Goal: Information Seeking & Learning: Learn about a topic

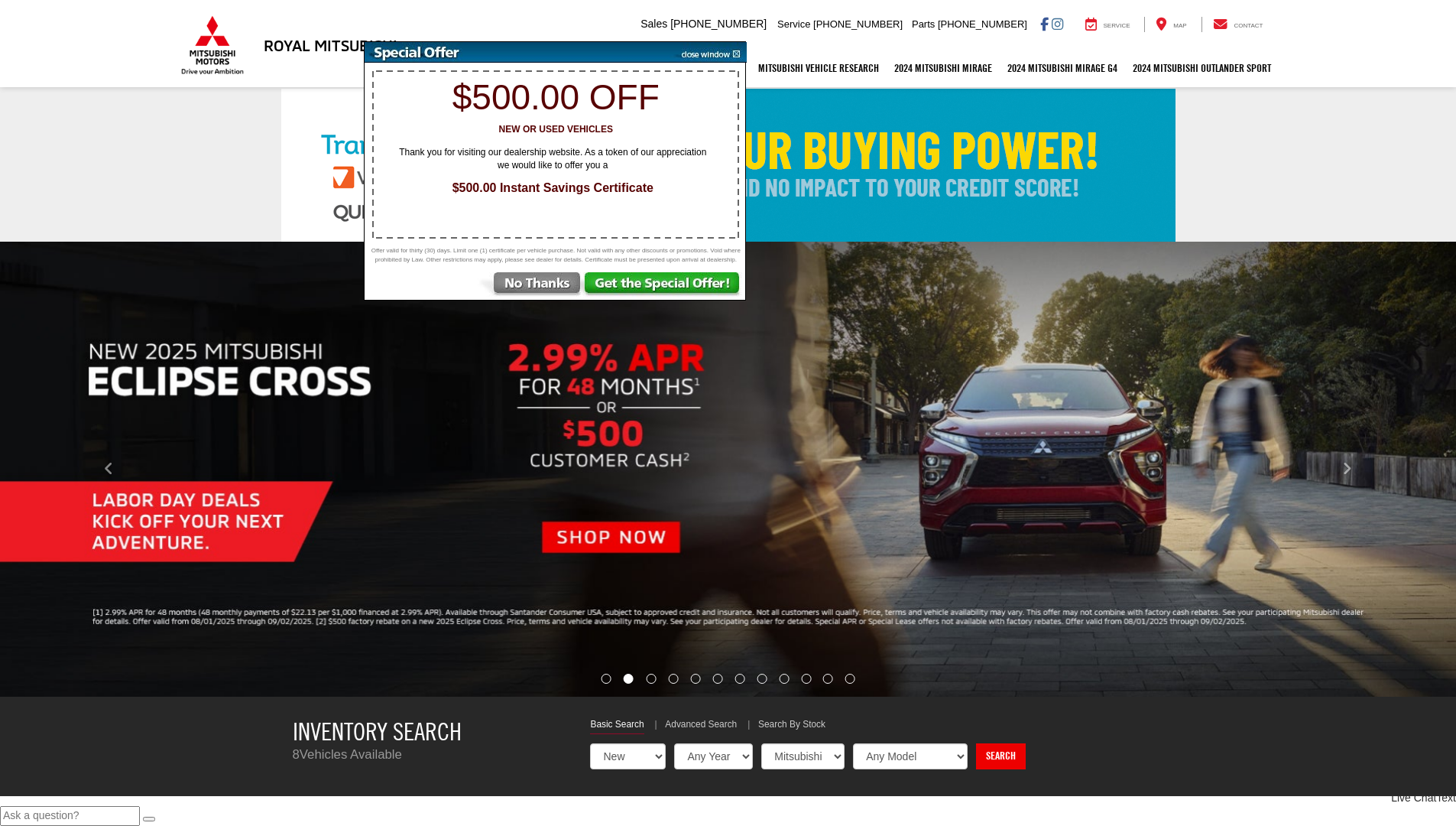
select select "Mitsubishi"
